Goal: Find specific page/section: Find specific page/section

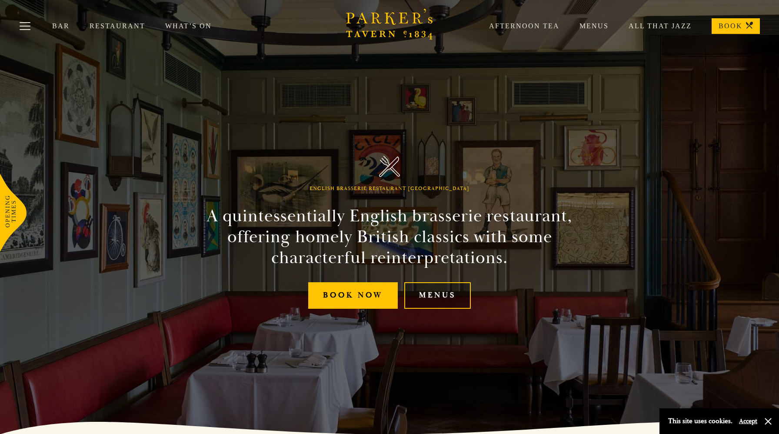
click at [451, 290] on link "Menus" at bounding box center [437, 295] width 66 height 27
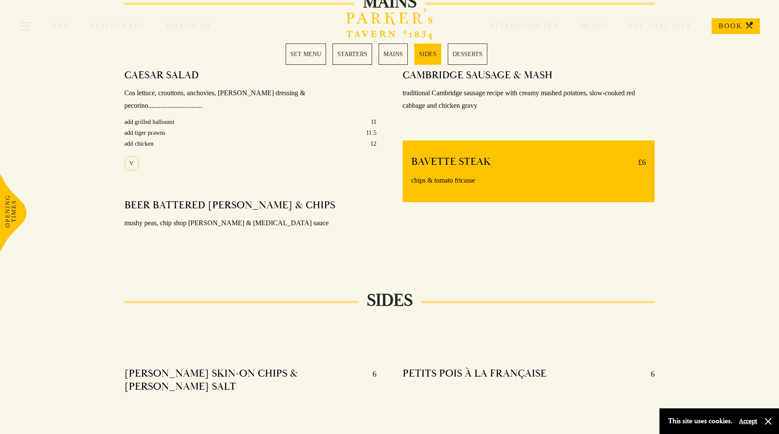
scroll to position [691, 0]
click at [391, 59] on link "MAINS" at bounding box center [392, 53] width 29 height 21
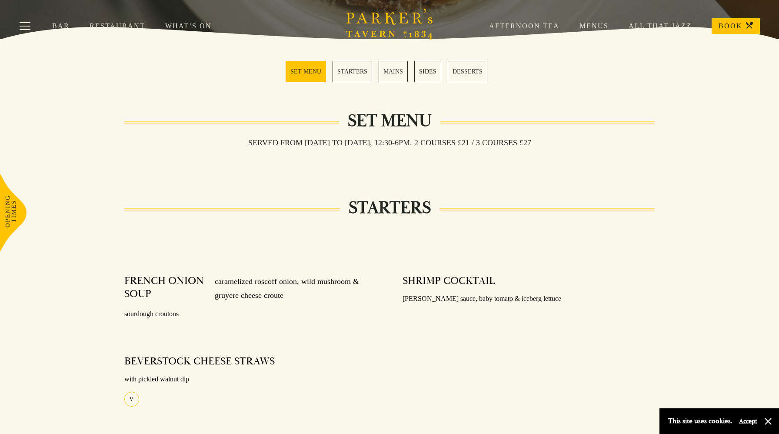
scroll to position [188, 0]
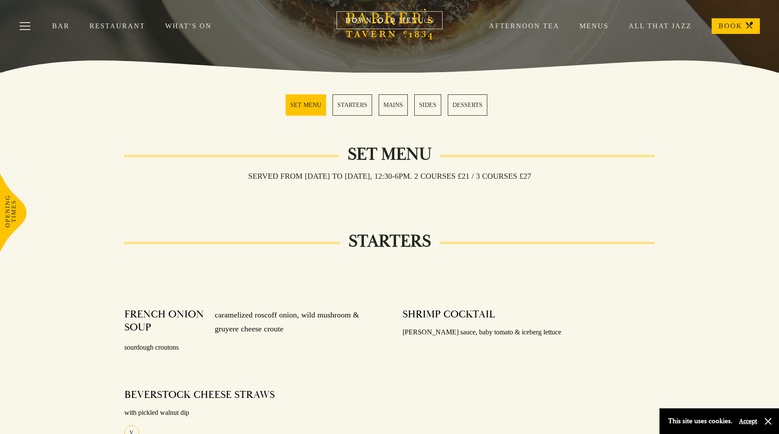
click at [593, 27] on link "Menus" at bounding box center [583, 26] width 49 height 9
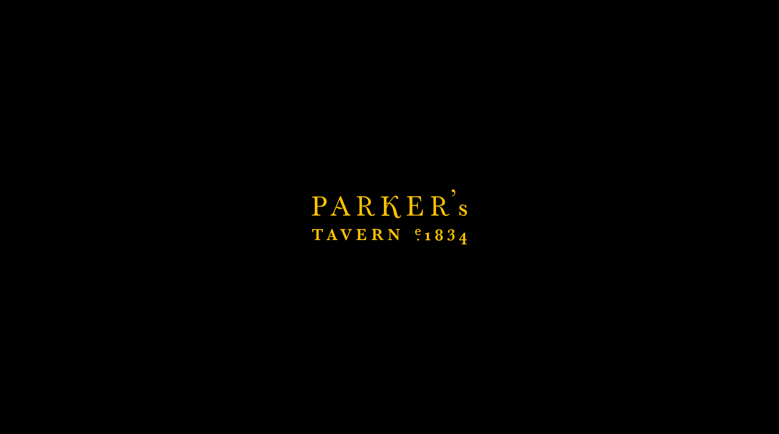
scroll to position [779, 0]
